Goal: Transaction & Acquisition: Purchase product/service

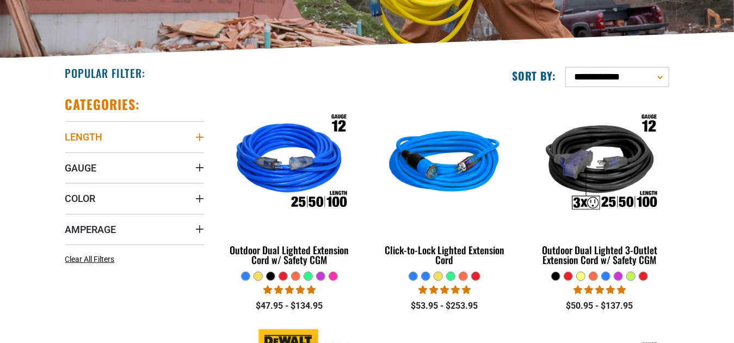
click at [201, 137] on icon "Length" at bounding box center [199, 137] width 8 height 8
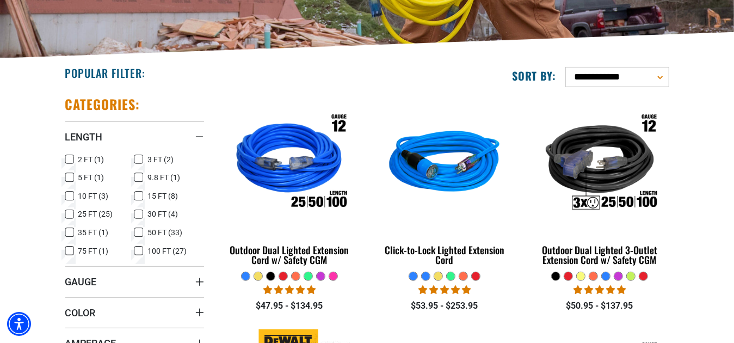
click at [137, 228] on icon at bounding box center [138, 232] width 9 height 14
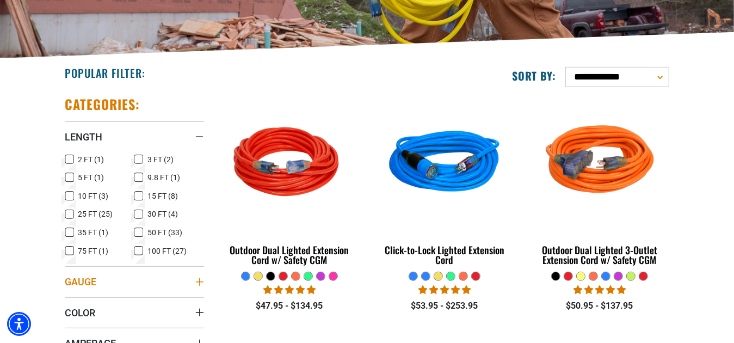
click at [143, 284] on summary "Gauge" at bounding box center [134, 281] width 139 height 30
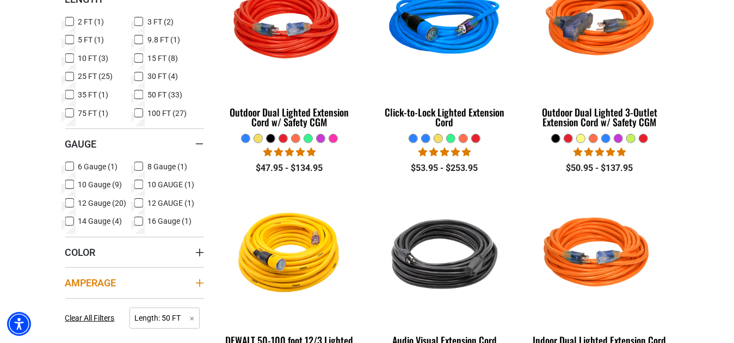
scroll to position [381, 0]
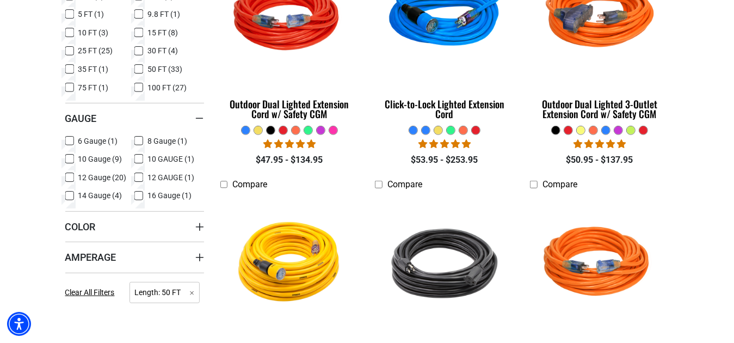
click at [70, 195] on icon at bounding box center [69, 196] width 9 height 14
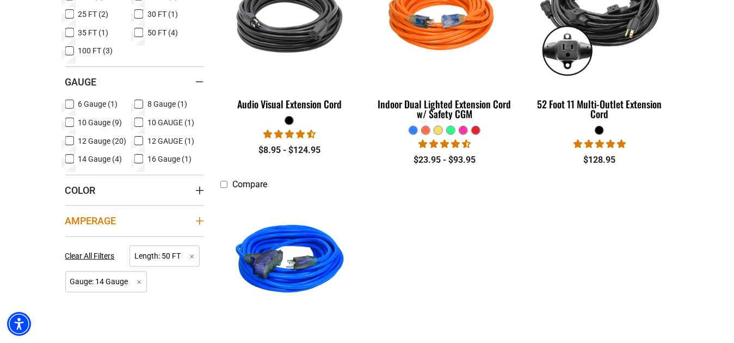
click at [180, 222] on summary "Amperage" at bounding box center [134, 220] width 139 height 30
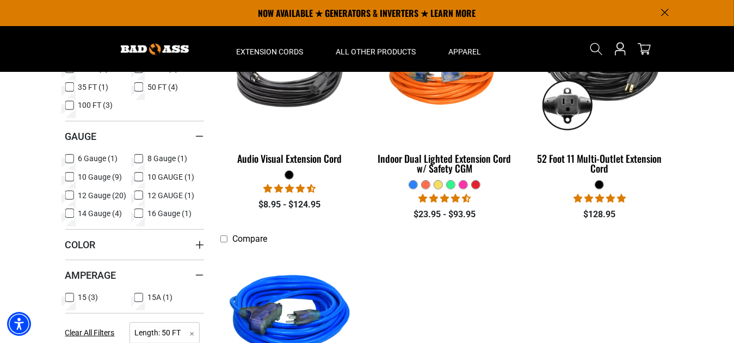
scroll to position [272, 0]
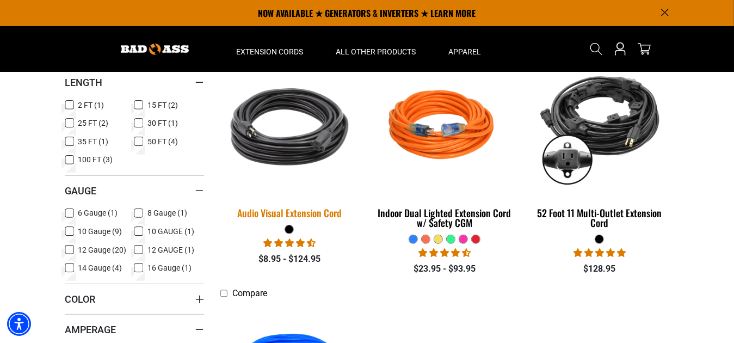
click at [299, 153] on img at bounding box center [289, 126] width 152 height 139
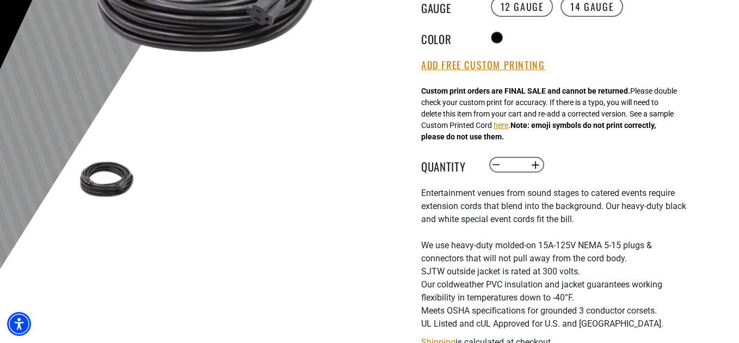
scroll to position [326, 0]
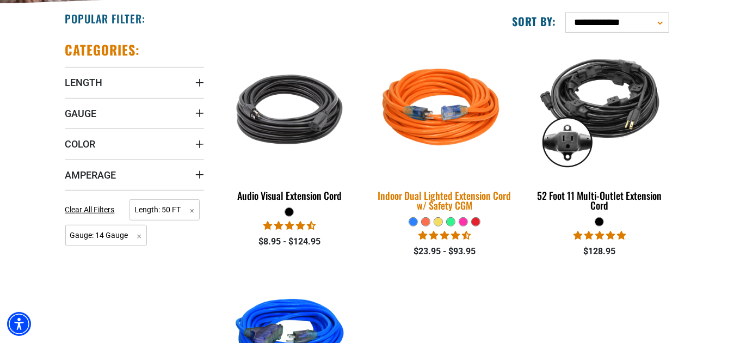
click at [444, 195] on div "Indoor Dual Lighted Extension Cord w/ Safety CGM" at bounding box center [444, 200] width 139 height 20
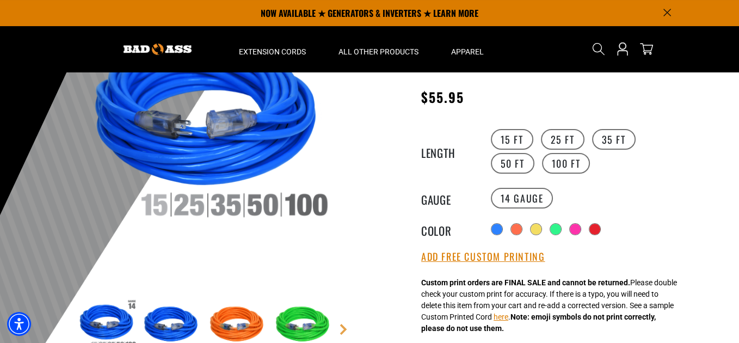
scroll to position [109, 0]
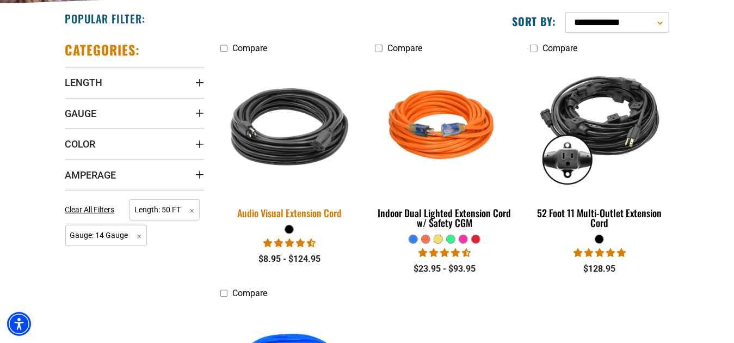
click at [321, 213] on div "Audio Visual Extension Cord" at bounding box center [289, 213] width 139 height 10
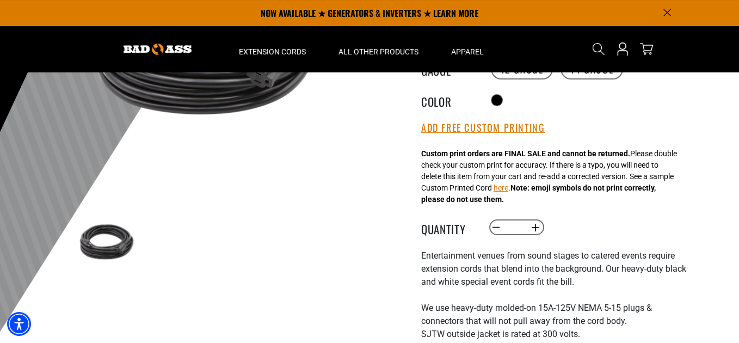
scroll to position [163, 0]
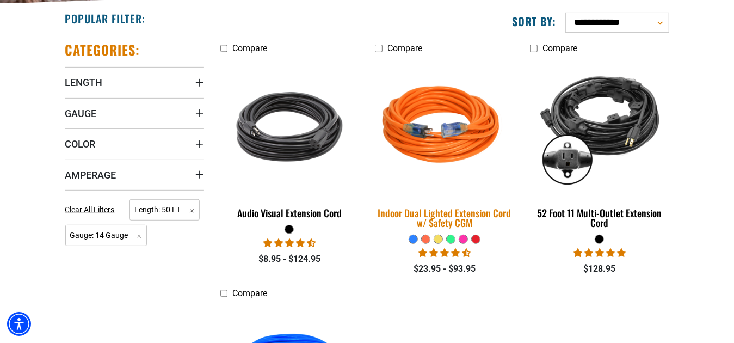
click at [430, 214] on div "Indoor Dual Lighted Extension Cord w/ Safety CGM" at bounding box center [444, 218] width 139 height 20
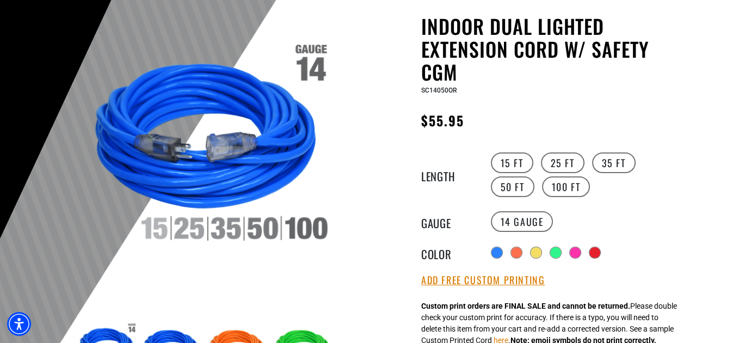
scroll to position [109, 0]
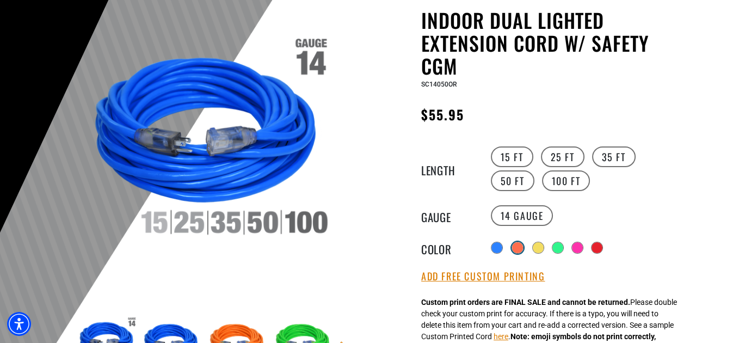
click at [516, 245] on div at bounding box center [517, 247] width 11 height 11
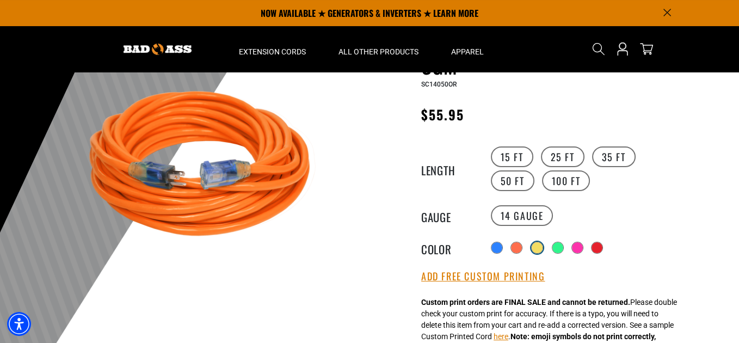
click at [537, 242] on div at bounding box center [536, 247] width 11 height 11
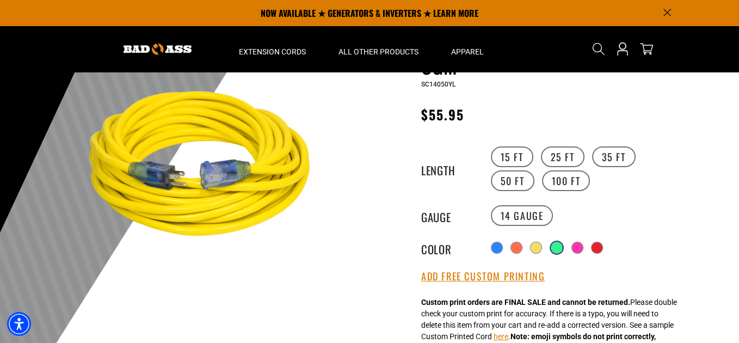
click at [555, 242] on div at bounding box center [556, 247] width 11 height 11
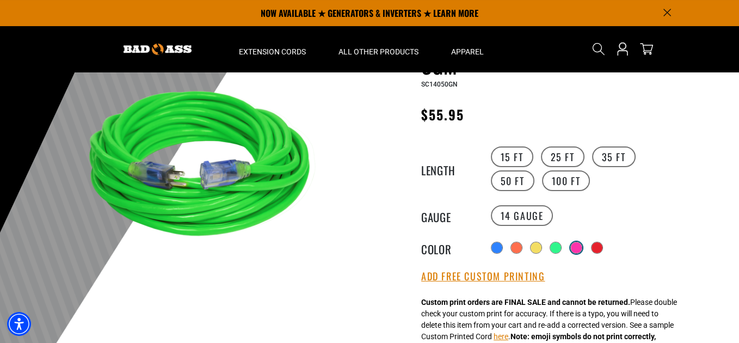
click at [579, 244] on div at bounding box center [576, 247] width 11 height 11
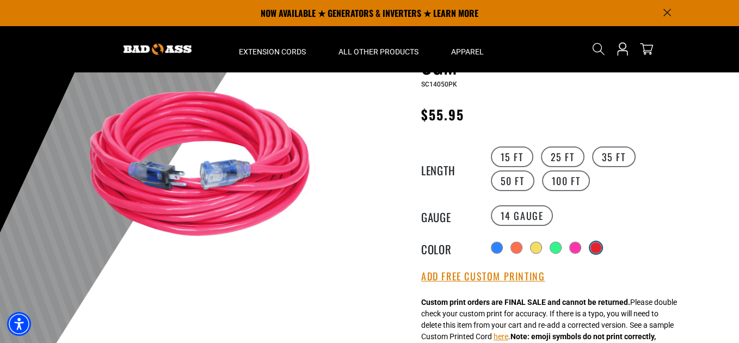
click at [593, 244] on div at bounding box center [595, 247] width 11 height 11
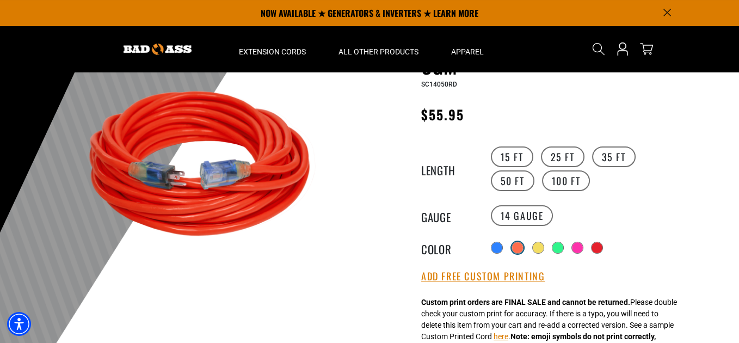
click at [517, 247] on div at bounding box center [517, 247] width 11 height 11
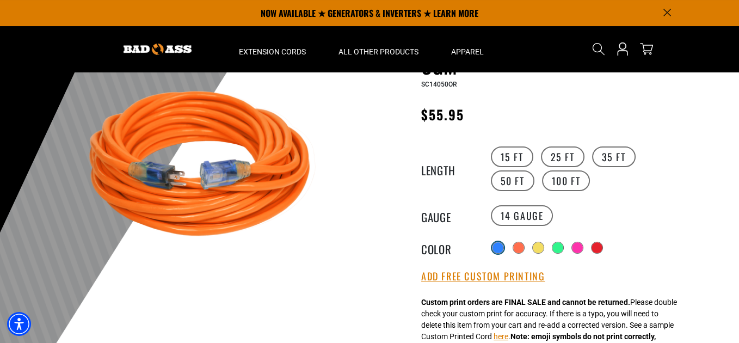
click at [496, 246] on div at bounding box center [497, 247] width 11 height 11
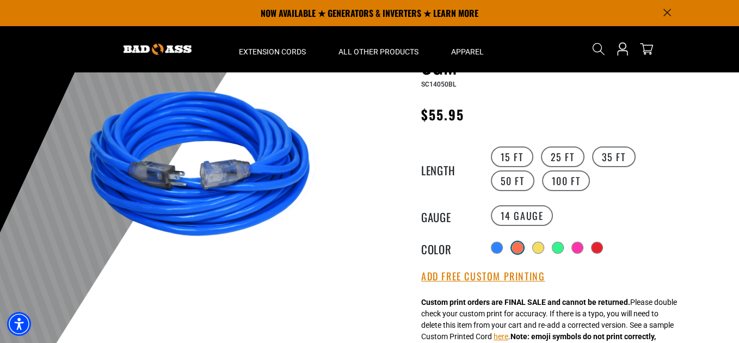
click at [521, 245] on div at bounding box center [517, 247] width 11 height 11
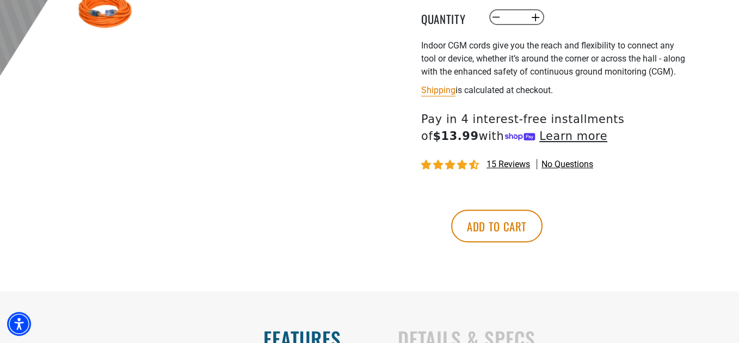
scroll to position [490, 0]
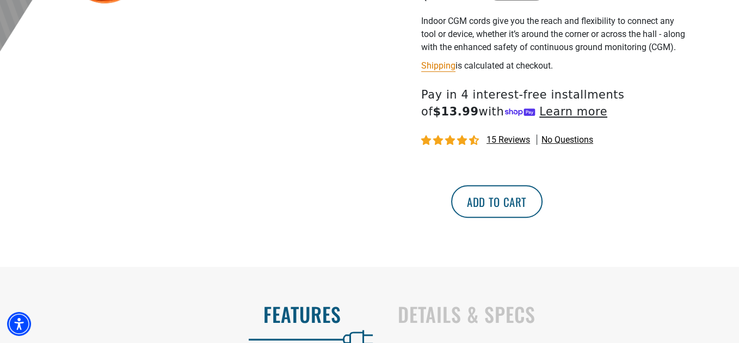
click at [542, 215] on button "Add to cart" at bounding box center [496, 201] width 91 height 33
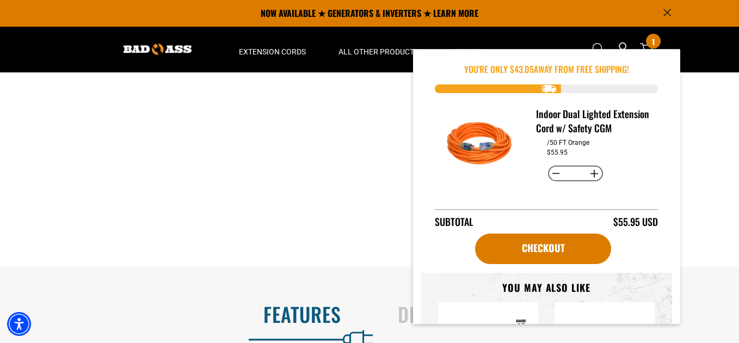
click at [589, 183] on button "Increase quantity for Indoor Dual Lighted Extension Cord w/ Safety CGM" at bounding box center [594, 173] width 17 height 18
type input "*"
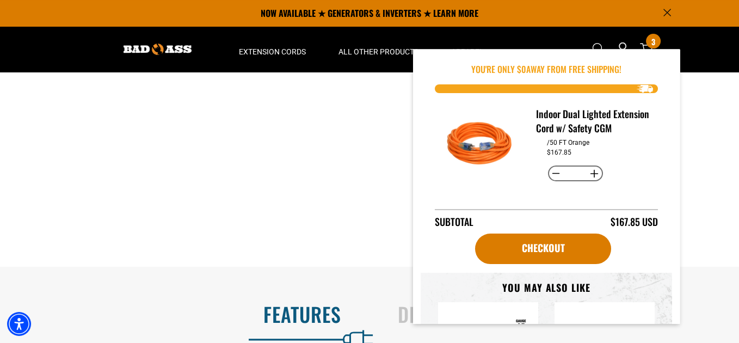
scroll to position [54, 0]
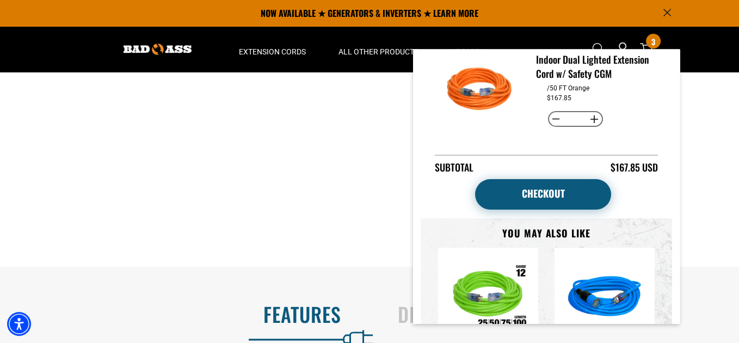
click at [556, 209] on link "Checkout" at bounding box center [543, 194] width 136 height 30
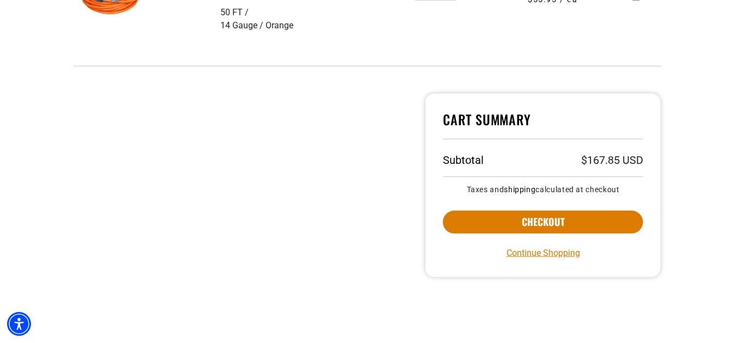
scroll to position [326, 0]
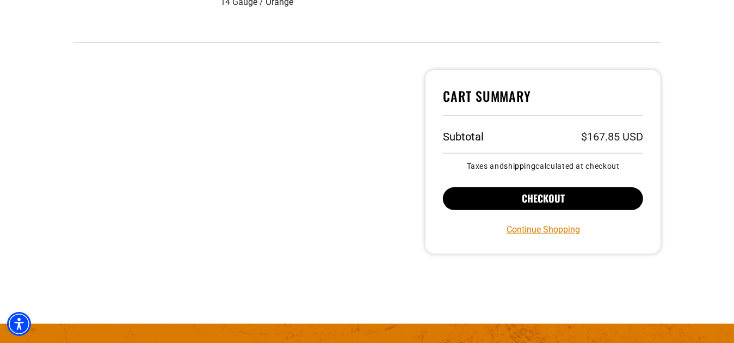
click at [554, 199] on button "Checkout" at bounding box center [543, 198] width 201 height 23
